Goal: Information Seeking & Learning: Find specific fact

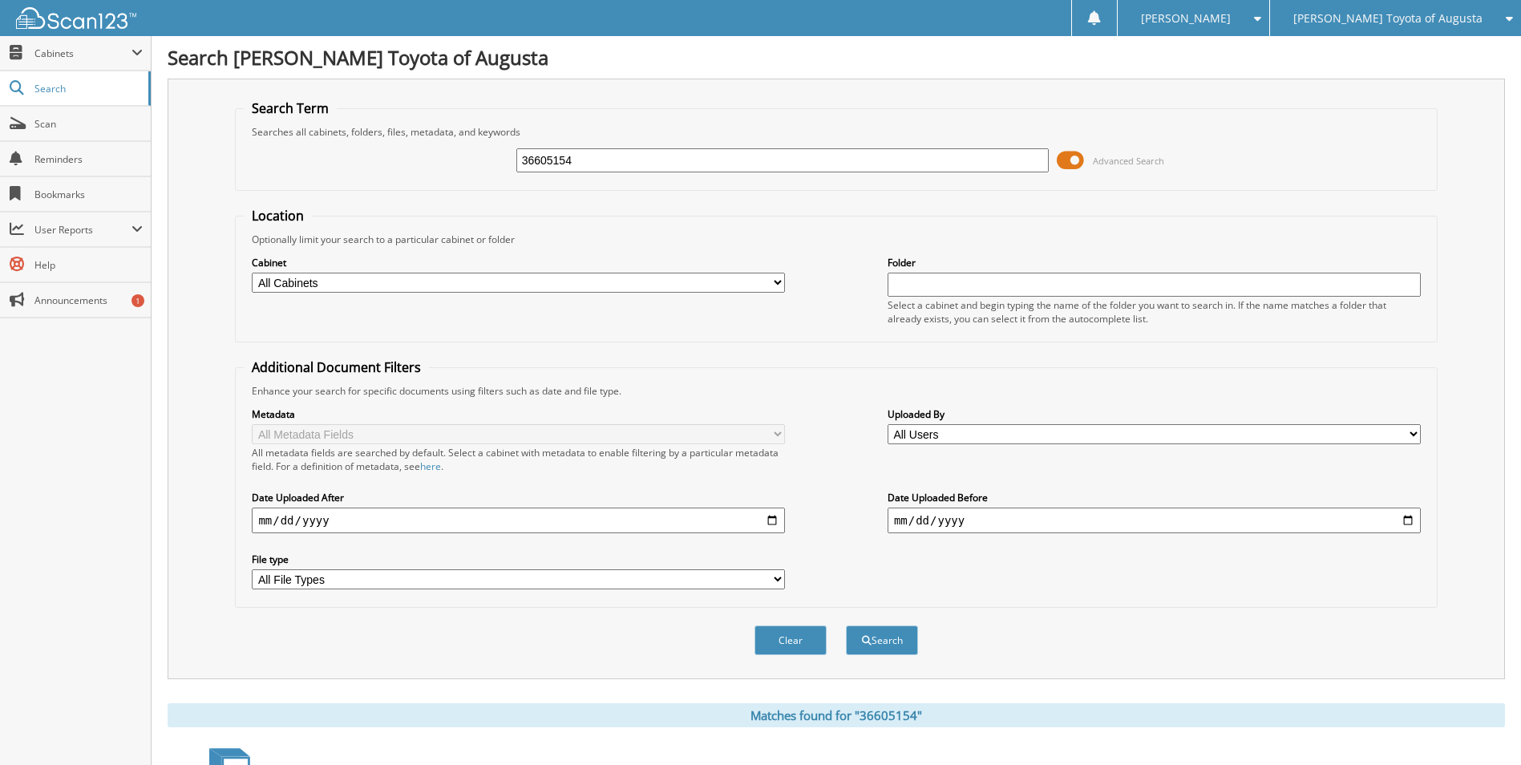
click at [1066, 151] on span at bounding box center [1070, 160] width 27 height 24
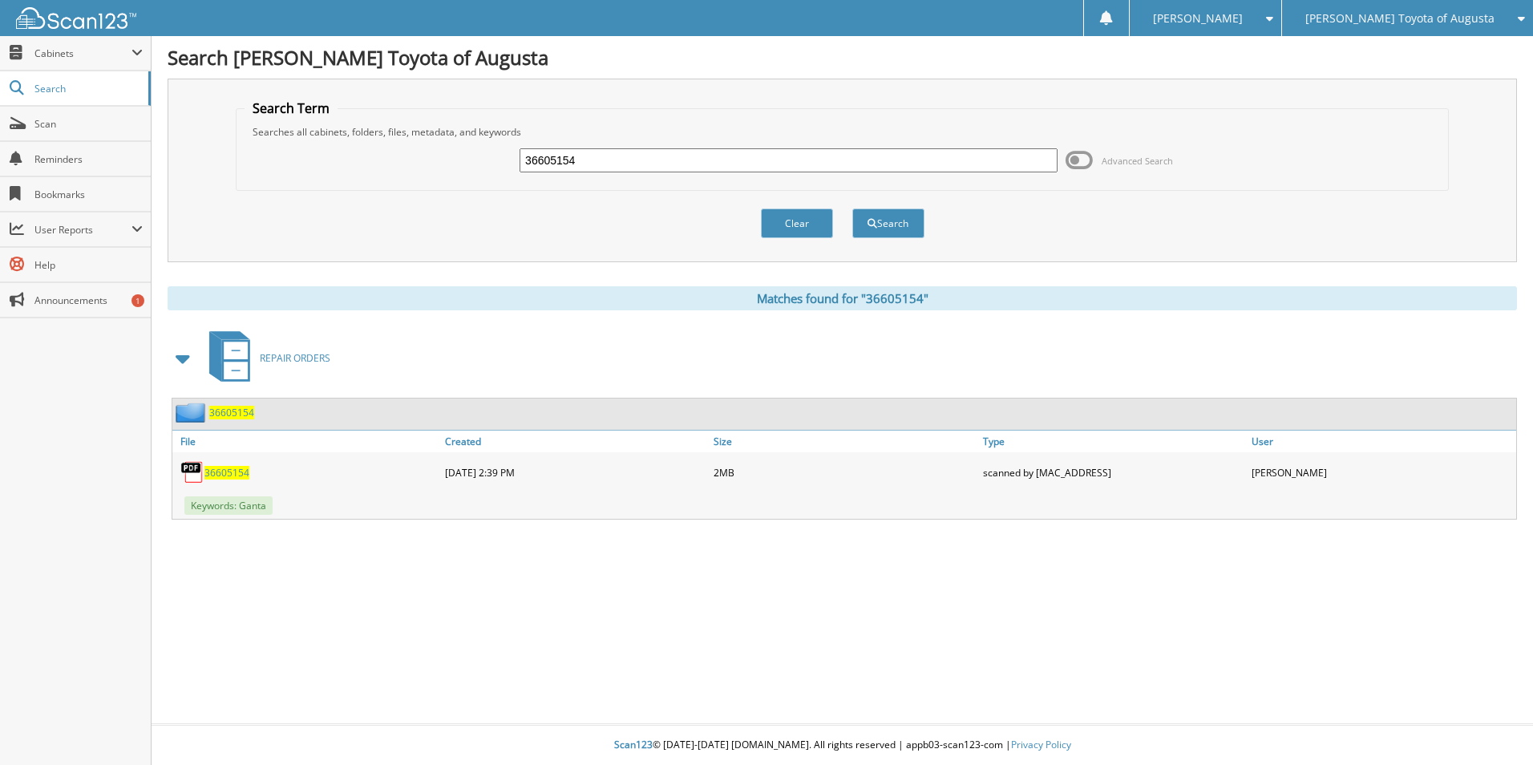
click at [235, 475] on span "36605154" at bounding box center [226, 473] width 45 height 14
drag, startPoint x: 592, startPoint y: 159, endPoint x: 487, endPoint y: 167, distance: 104.5
click at [487, 167] on div "36605154 Advanced Search" at bounding box center [842, 160] width 1195 height 43
drag, startPoint x: 489, startPoint y: 168, endPoint x: 540, endPoint y: 153, distance: 53.5
click at [540, 153] on input "text" at bounding box center [789, 160] width 538 height 24
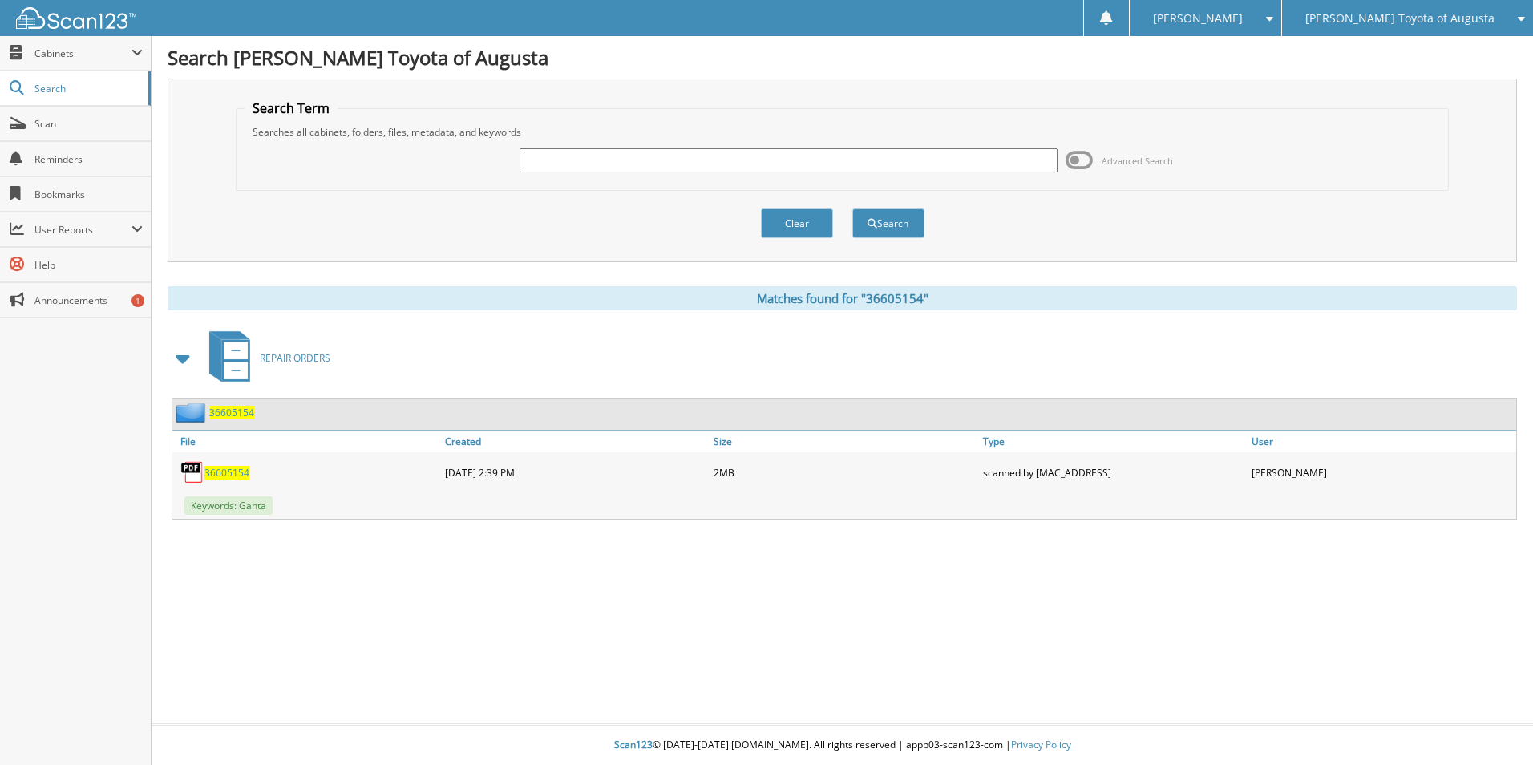
paste input "36624335"
type input "36624335"
click at [881, 223] on button "Search" at bounding box center [888, 223] width 72 height 30
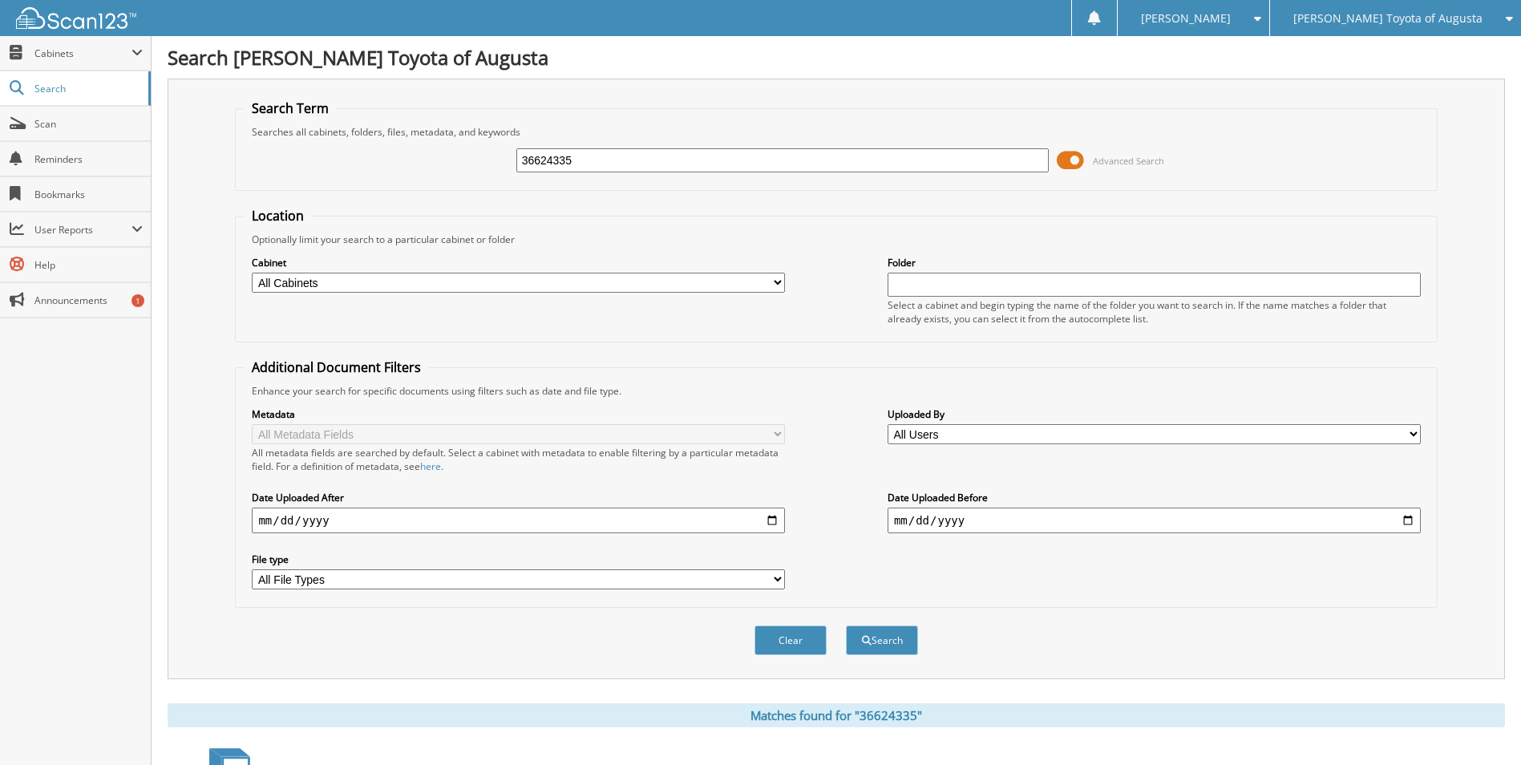
click at [1075, 153] on span at bounding box center [1070, 160] width 27 height 24
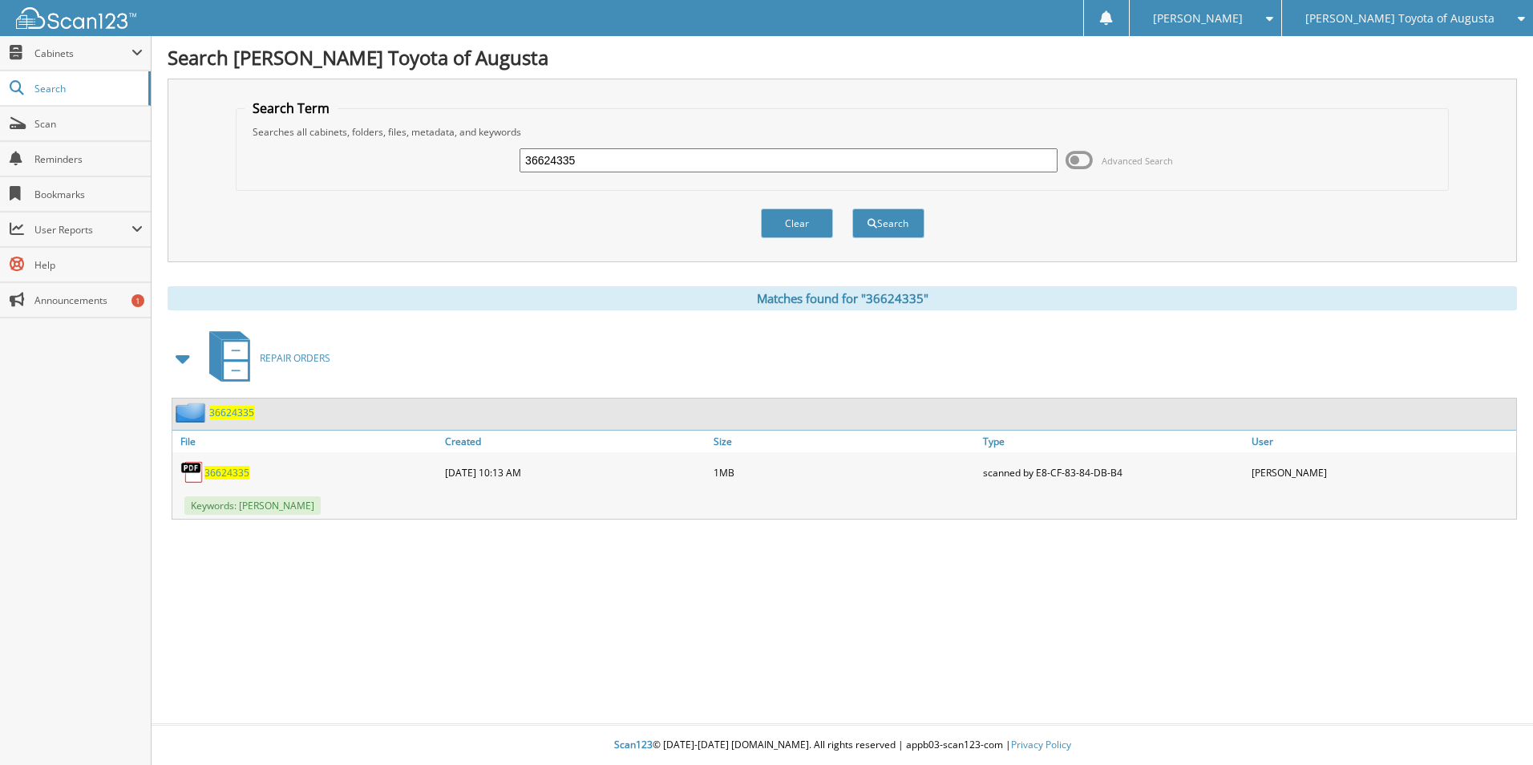
click at [230, 475] on span "36624335" at bounding box center [226, 473] width 45 height 14
drag, startPoint x: 573, startPoint y: 163, endPoint x: 469, endPoint y: 160, distance: 104.3
click at [469, 160] on div "36624335 Advanced Search" at bounding box center [842, 160] width 1195 height 43
paste input "36618848"
type input "36618848"
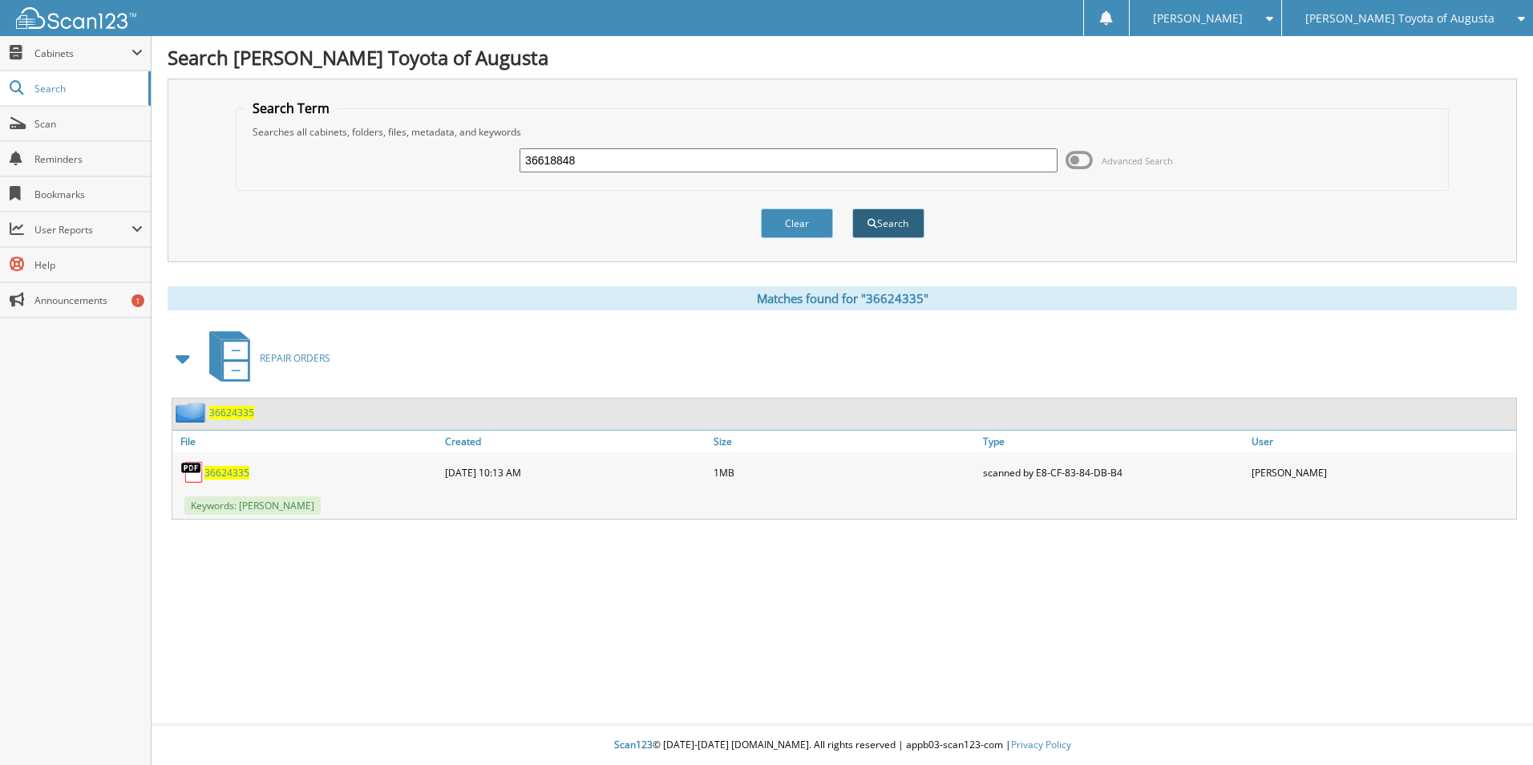
click at [880, 221] on button "Search" at bounding box center [888, 223] width 72 height 30
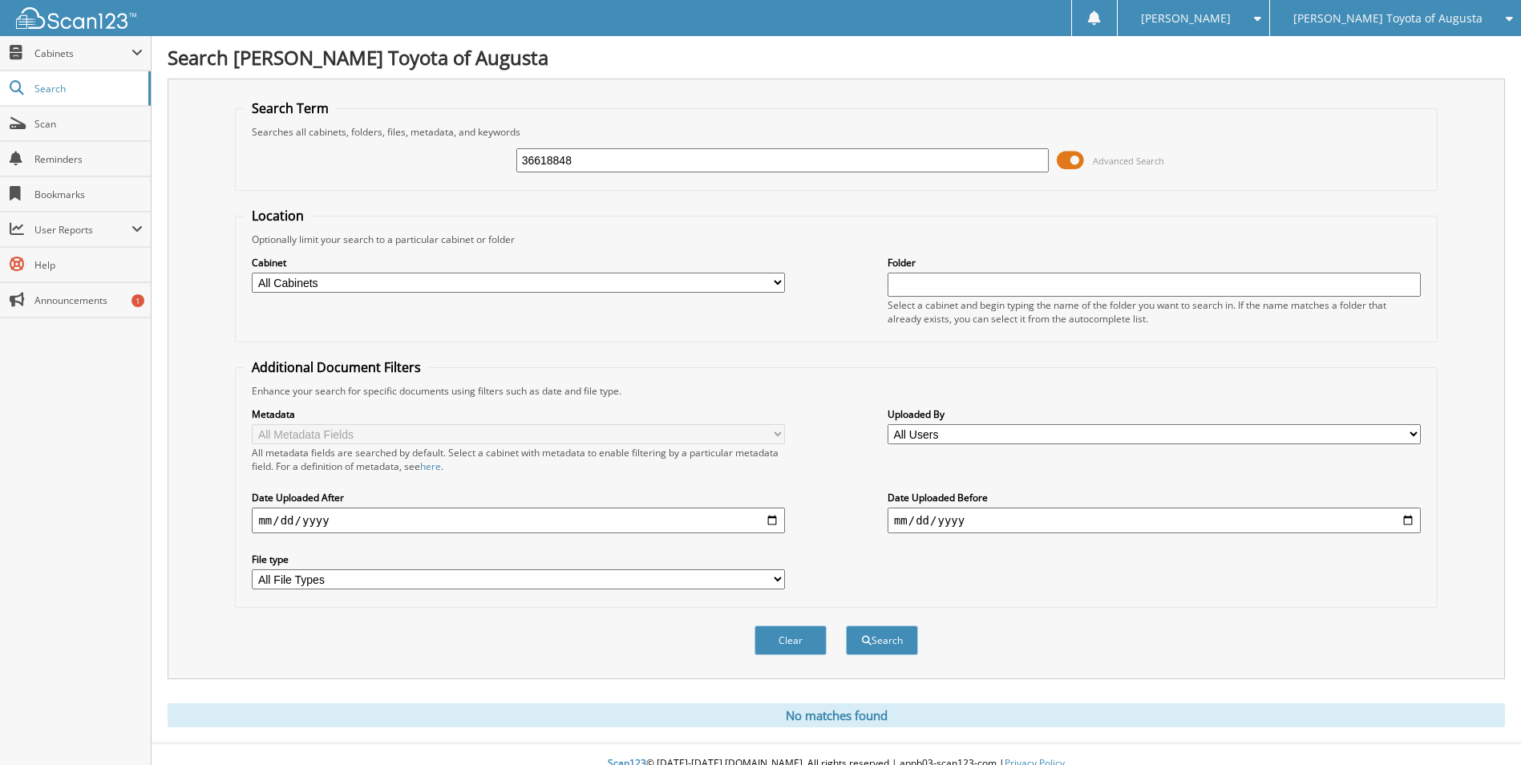
drag, startPoint x: 577, startPoint y: 158, endPoint x: 374, endPoint y: 157, distance: 202.9
click at [374, 157] on div "36618848 Advanced Search" at bounding box center [836, 160] width 1184 height 43
